Goal: Navigation & Orientation: Find specific page/section

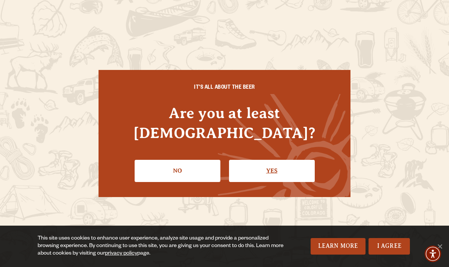
click at [278, 160] on link "Yes" at bounding box center [272, 171] width 86 height 22
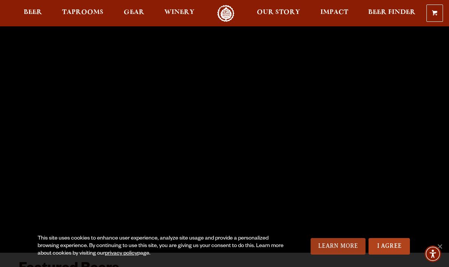
click at [327, 245] on link "Learn More" at bounding box center [338, 246] width 55 height 17
click at [444, 245] on span "Accessibility Menu" at bounding box center [433, 254] width 26 height 26
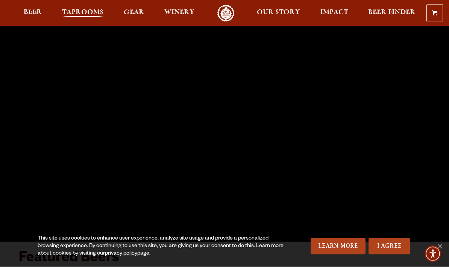
scroll to position [11, 0]
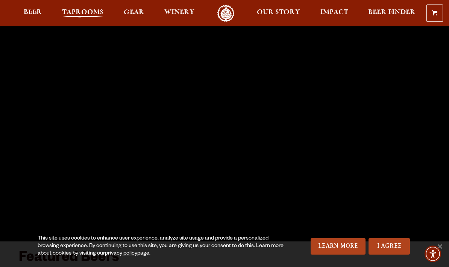
click at [82, 6] on link "Taprooms" at bounding box center [82, 13] width 51 height 17
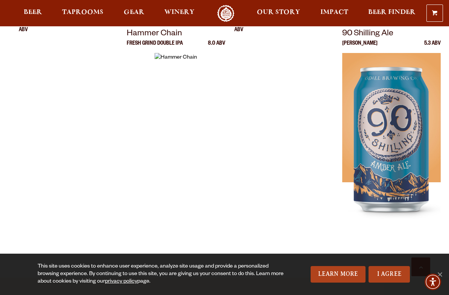
scroll to position [1613, 0]
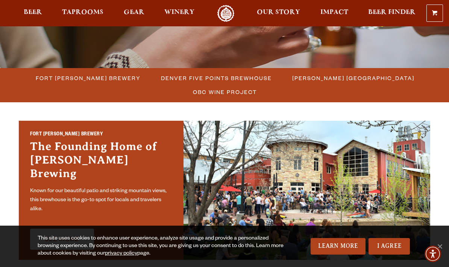
scroll to position [189, 0]
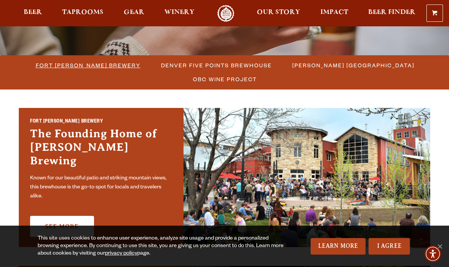
click at [94, 68] on span "Fort [PERSON_NAME] Brewery" at bounding box center [88, 65] width 105 height 11
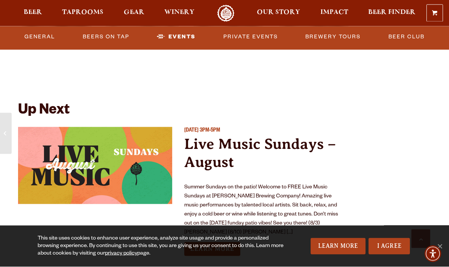
scroll to position [2646, 0]
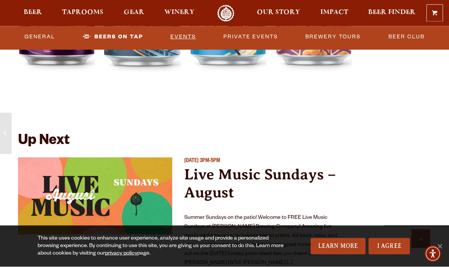
click at [184, 36] on link "Events" at bounding box center [183, 36] width 32 height 17
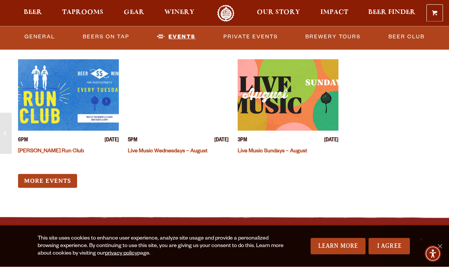
scroll to position [2927, 0]
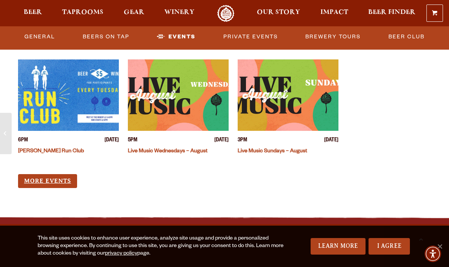
click at [56, 174] on link "More Events" at bounding box center [47, 181] width 59 height 14
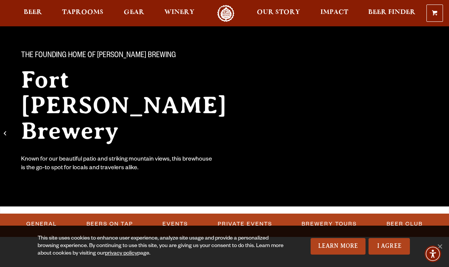
scroll to position [0, 0]
